Goal: Find specific page/section: Find specific page/section

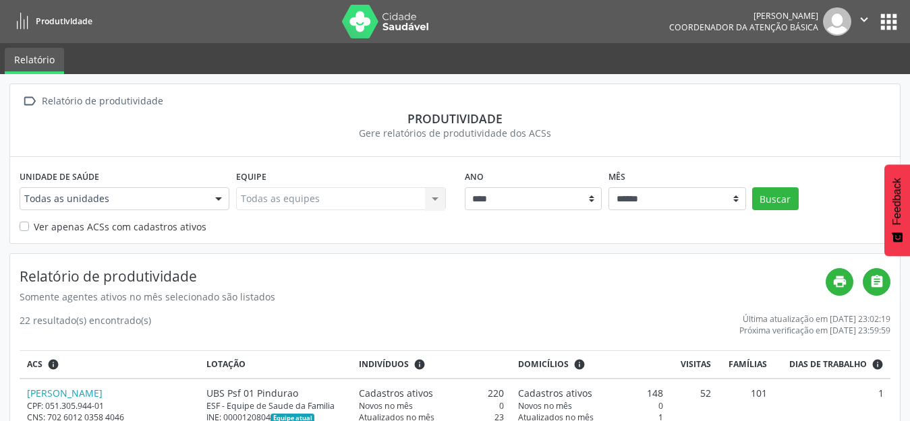
click at [888, 26] on button "apps" at bounding box center [889, 22] width 24 height 24
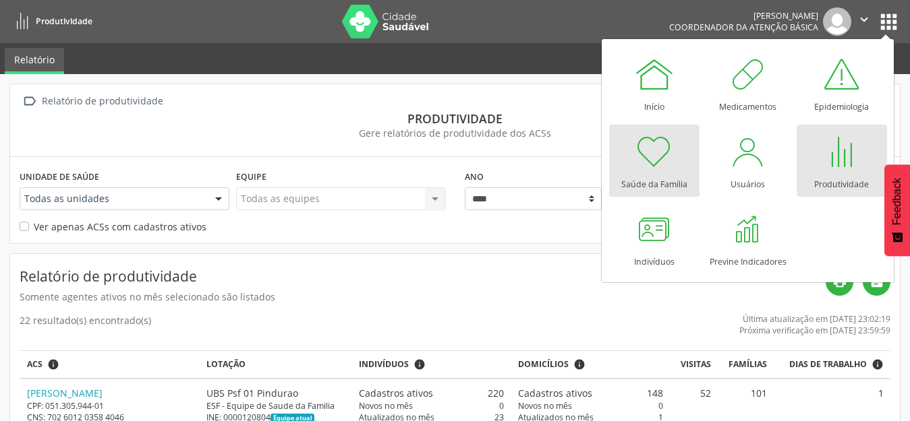
click at [659, 172] on div "Saúde da Família" at bounding box center [654, 181] width 66 height 18
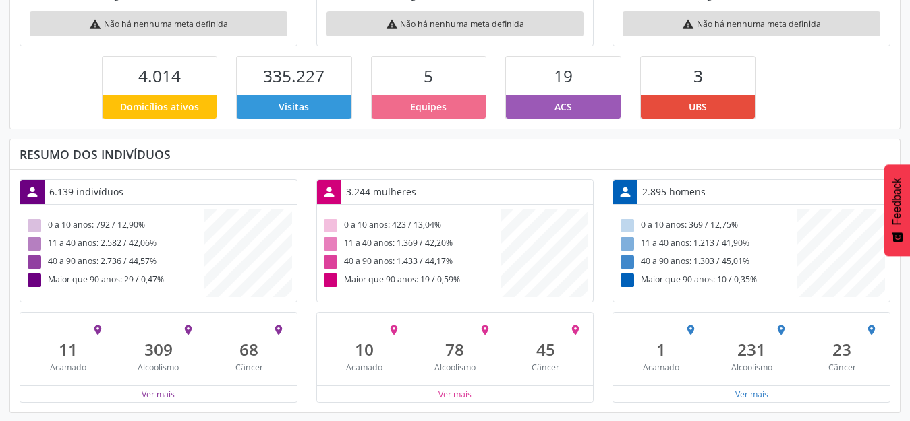
scroll to position [304, 0]
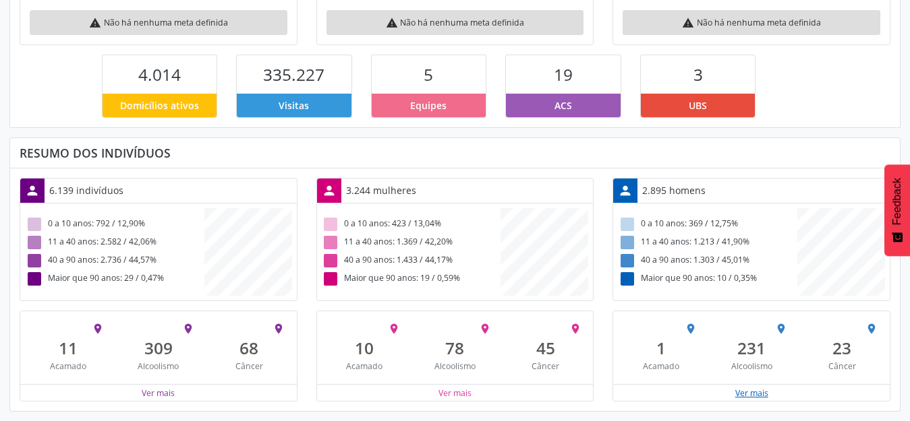
click at [746, 396] on button "Ver mais" at bounding box center [751, 393] width 34 height 13
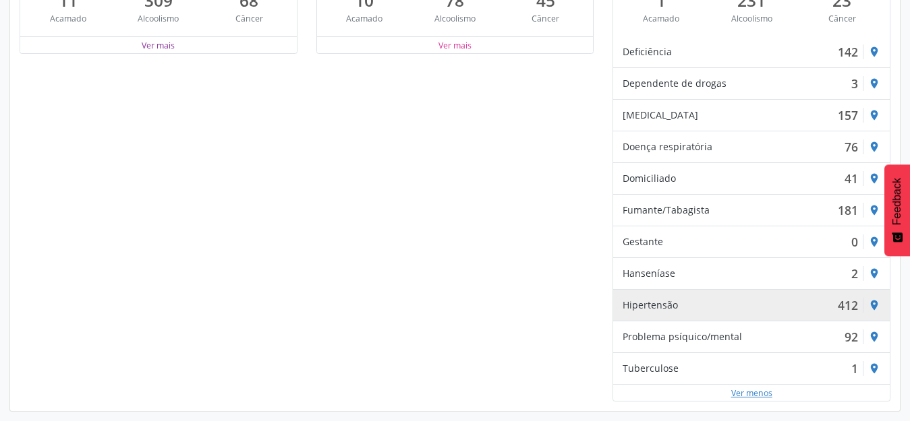
scroll to position [68, 0]
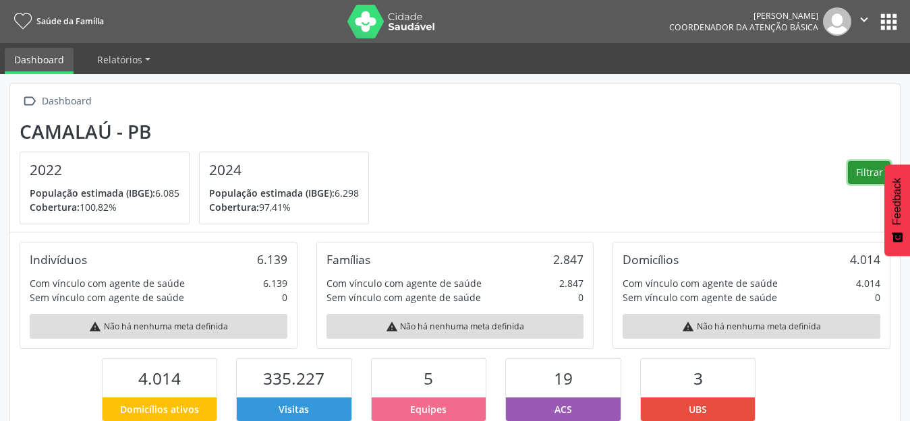
click at [864, 179] on button "Filtrar" at bounding box center [869, 172] width 42 height 23
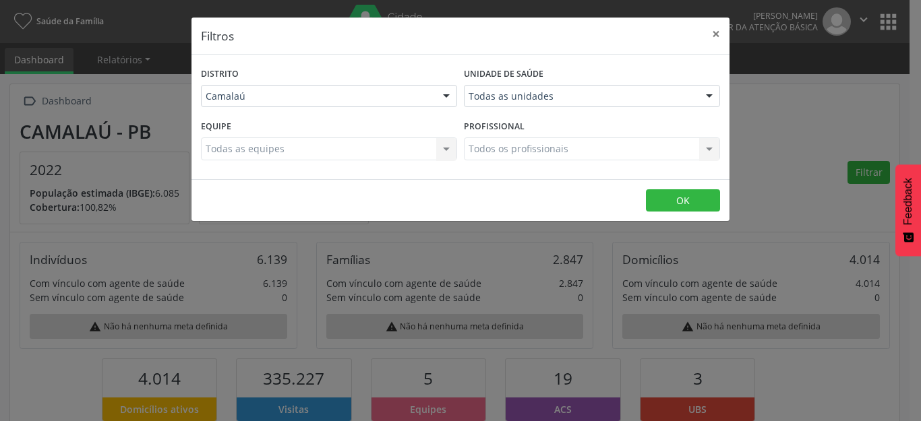
click at [441, 150] on div "Todas as equipes Todas as equipes Nenhum resultado encontrado para: " " Não há …" at bounding box center [329, 149] width 256 height 23
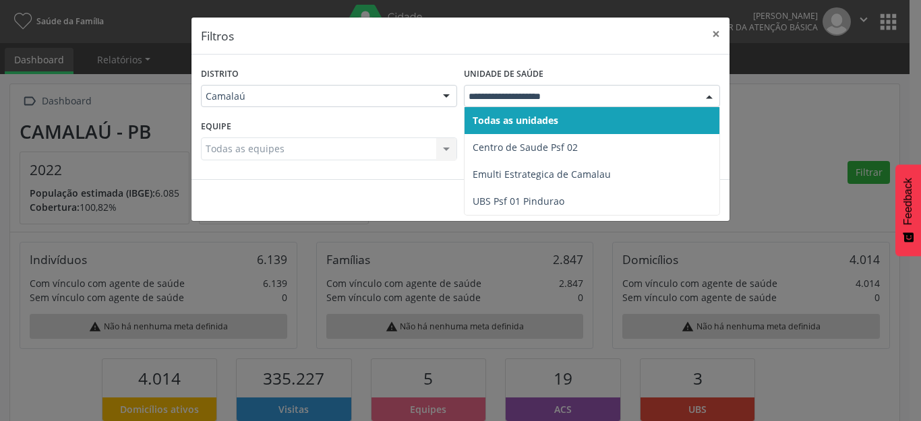
drag, startPoint x: 825, startPoint y: 159, endPoint x: 834, endPoint y: 157, distance: 9.7
click at [825, 159] on div "Filtros × [GEOGRAPHIC_DATA] Camalaú Nenhum resultado encontrado para: " " Não h…" at bounding box center [460, 210] width 921 height 421
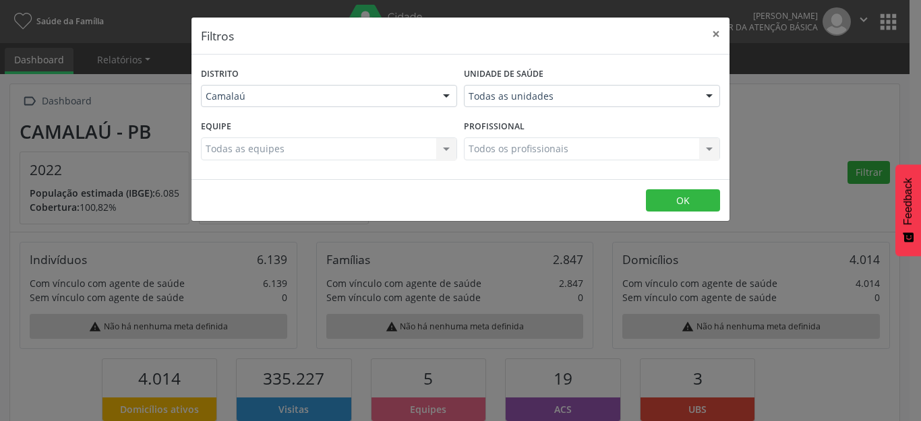
drag, startPoint x: 800, startPoint y: 173, endPoint x: 726, endPoint y: 67, distance: 129.7
click at [800, 172] on div "Filtros × [GEOGRAPHIC_DATA] Camalaú Nenhum resultado encontrado para: " " Não h…" at bounding box center [460, 210] width 921 height 421
click at [714, 36] on button "×" at bounding box center [716, 34] width 27 height 33
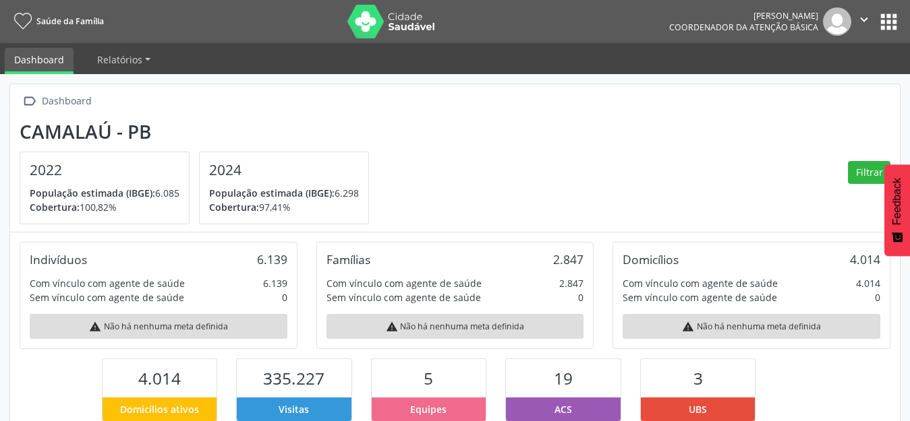
click at [886, 27] on button "apps" at bounding box center [889, 22] width 24 height 24
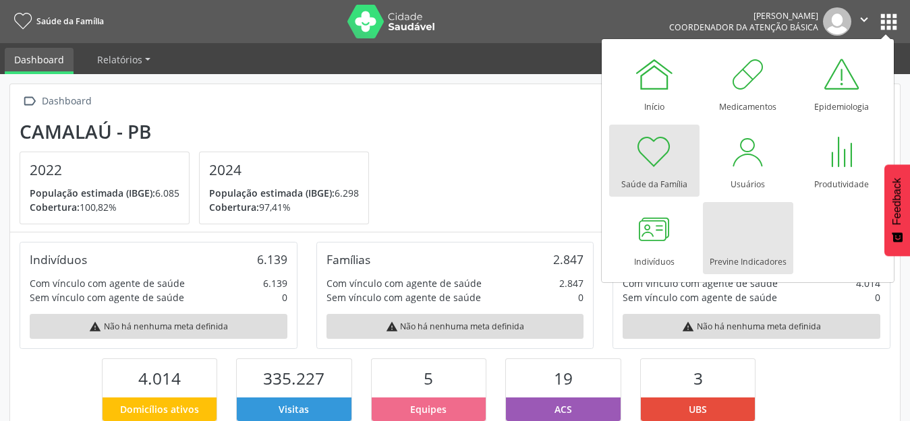
click at [728, 249] on div at bounding box center [748, 229] width 40 height 40
